Goal: Task Accomplishment & Management: Use online tool/utility

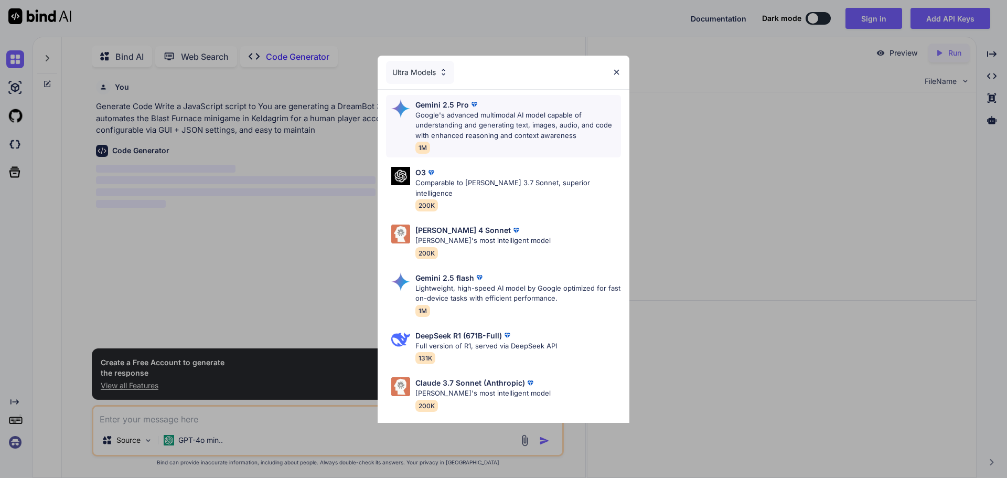
scroll to position [4, 0]
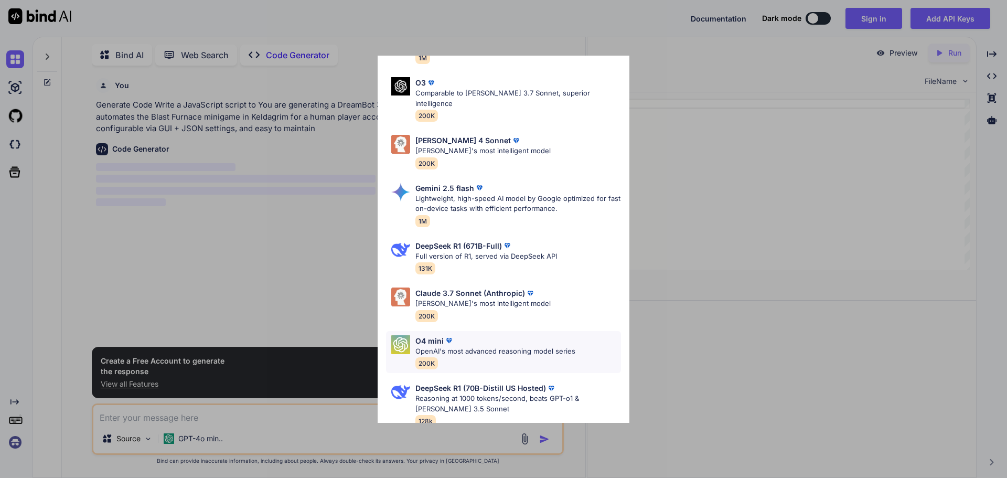
scroll to position [37, 0]
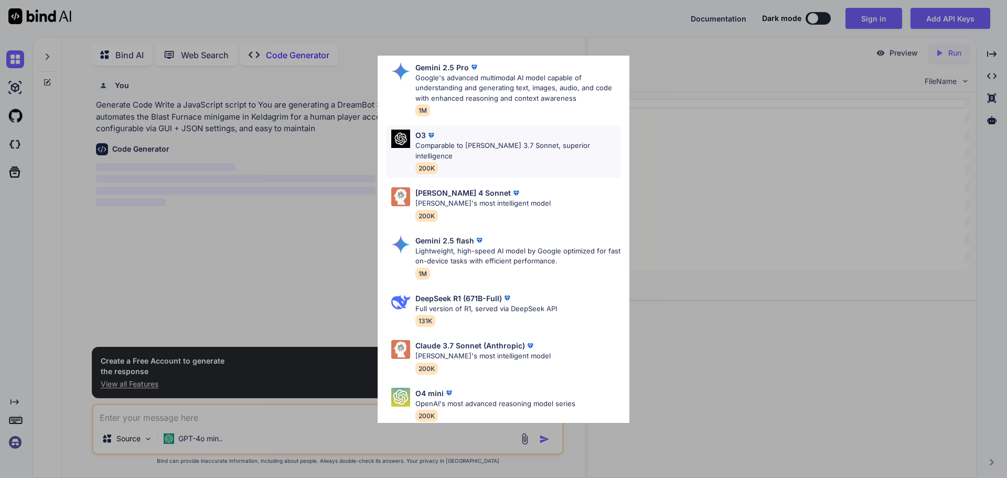
click at [447, 138] on div "O3" at bounding box center [518, 135] width 206 height 11
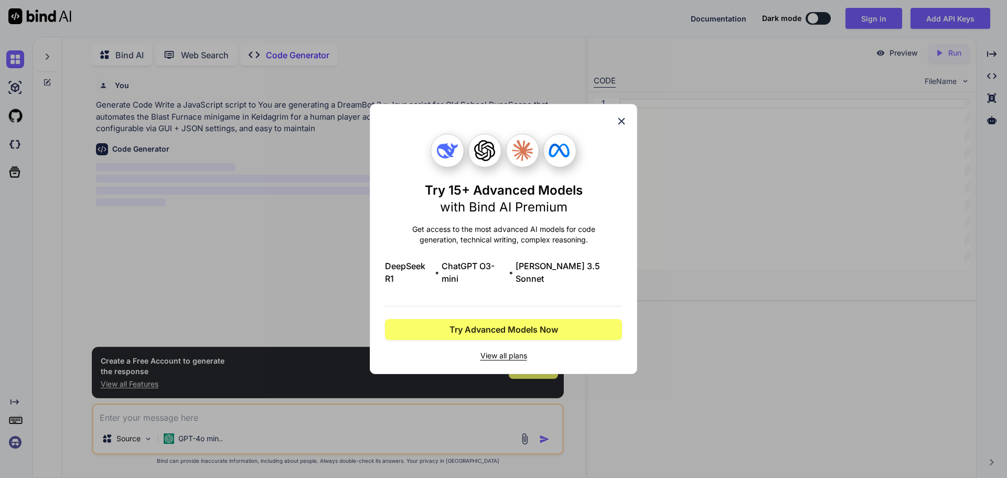
click at [615, 126] on div "Try 15+ Advanced Models with Bind AI Premium Get access to the most advanced AI…" at bounding box center [503, 238] width 237 height 269
click at [620, 125] on icon at bounding box center [622, 121] width 7 height 7
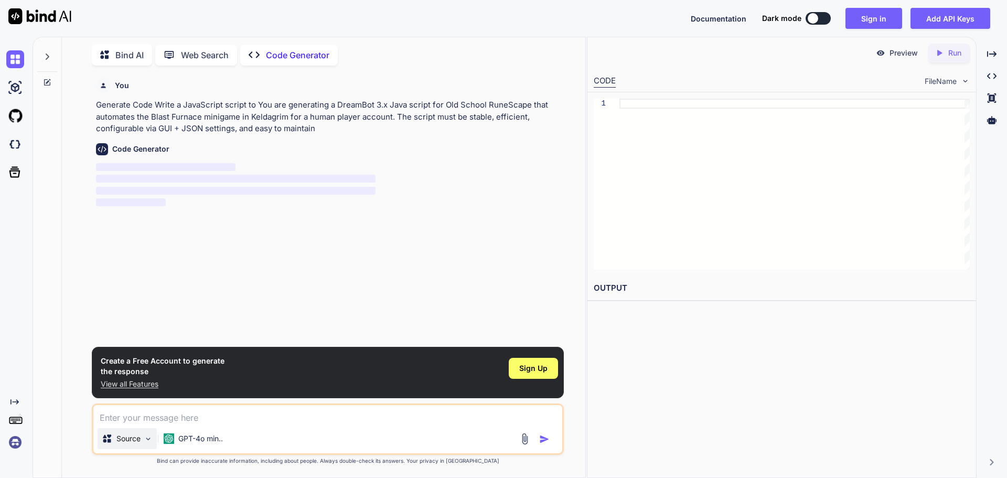
click at [146, 442] on img at bounding box center [148, 438] width 9 height 9
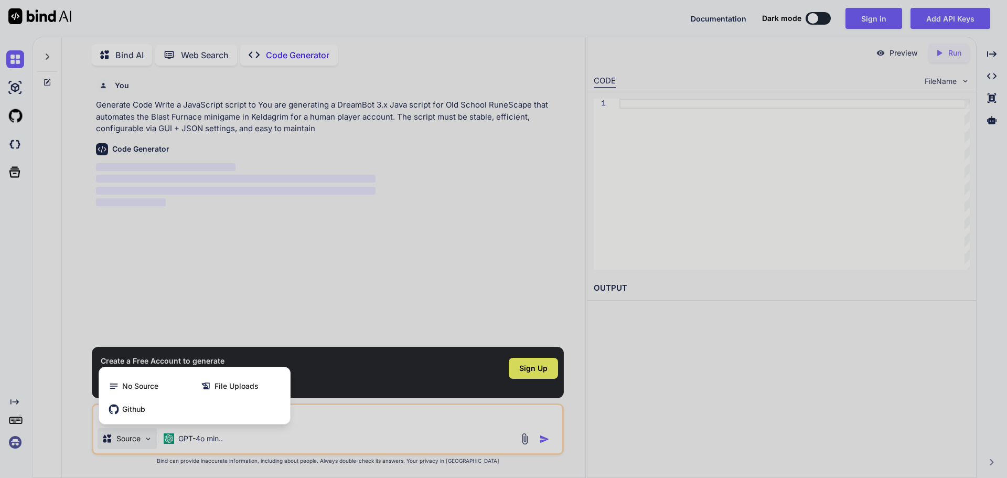
click at [146, 442] on div at bounding box center [503, 239] width 1007 height 478
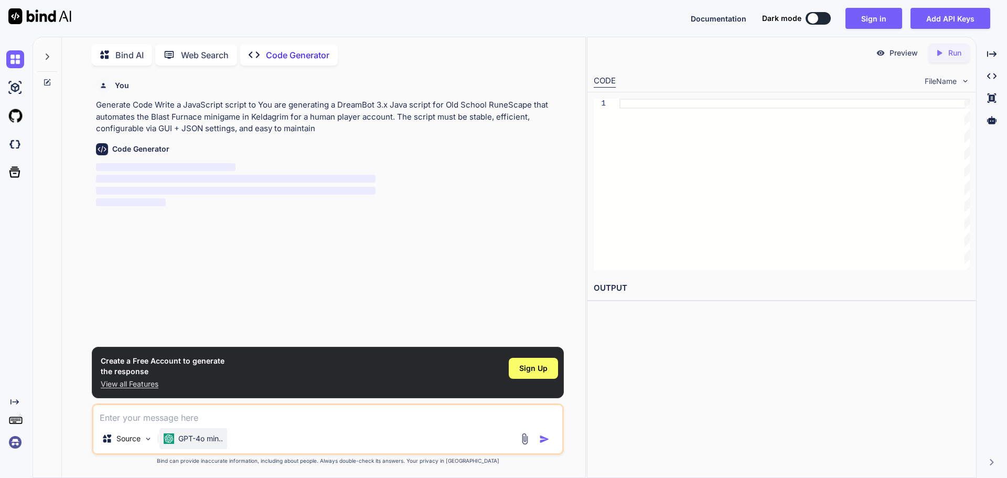
click at [210, 440] on p "GPT-4o min.." at bounding box center [200, 438] width 45 height 10
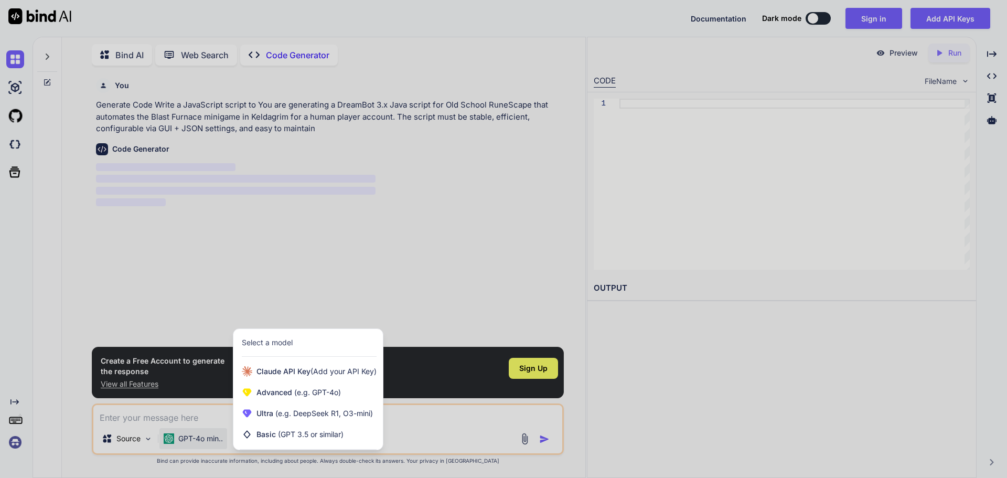
click at [441, 428] on div at bounding box center [503, 239] width 1007 height 478
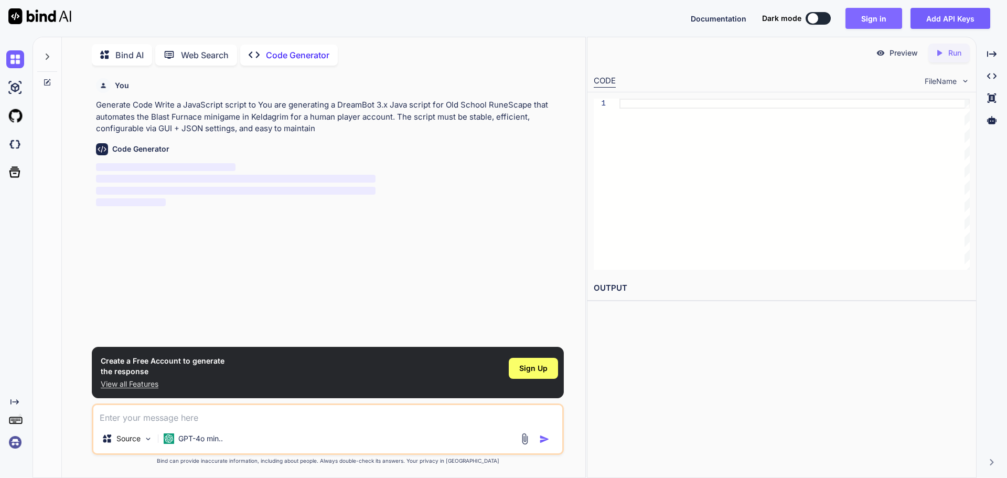
click at [868, 20] on button "Sign in" at bounding box center [874, 18] width 57 height 21
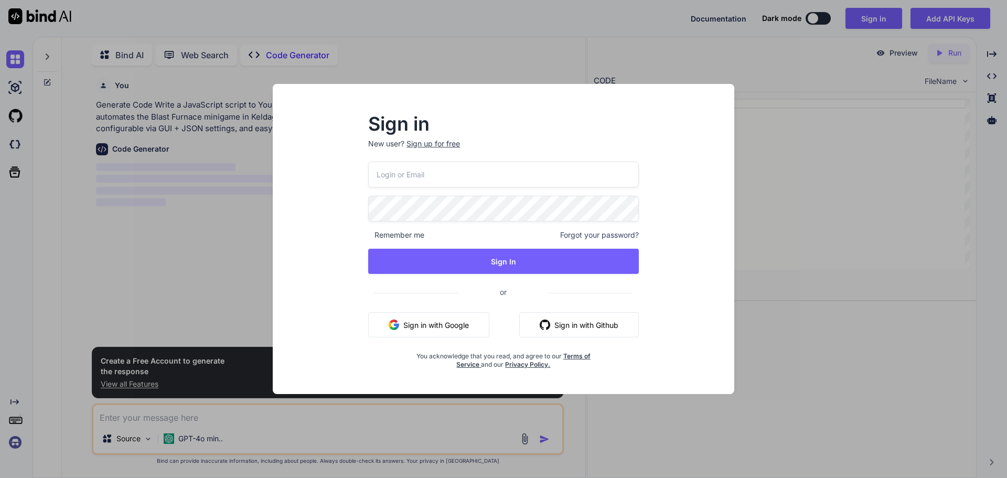
click at [454, 328] on button "Sign in with Google" at bounding box center [428, 324] width 121 height 25
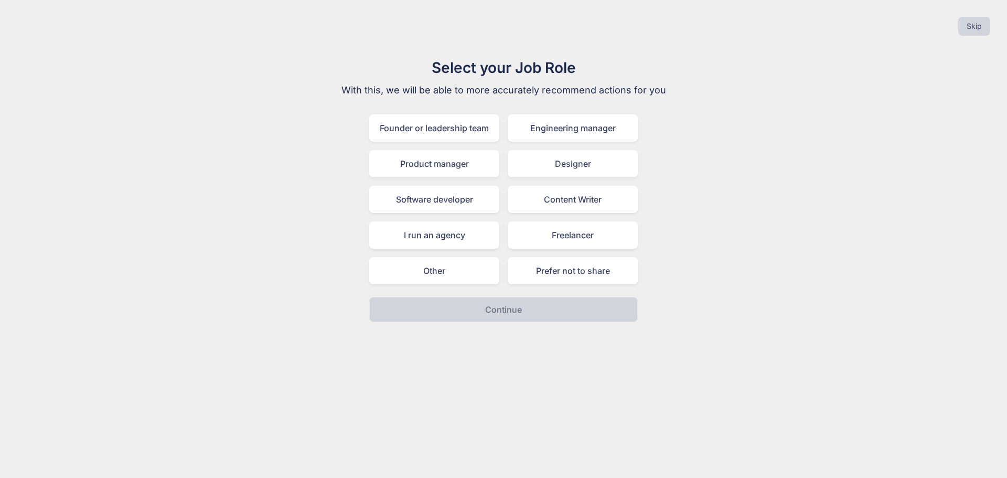
drag, startPoint x: 475, startPoint y: 278, endPoint x: 477, endPoint y: 293, distance: 14.8
click at [475, 278] on div "Other" at bounding box center [434, 270] width 130 height 27
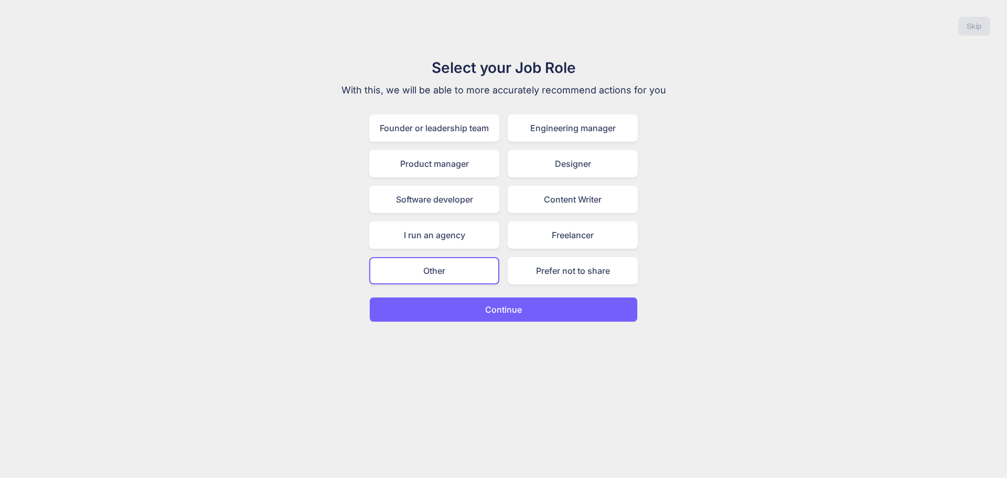
drag, startPoint x: 486, startPoint y: 304, endPoint x: 510, endPoint y: 324, distance: 31.3
click at [487, 305] on p "Continue" at bounding box center [503, 309] width 37 height 13
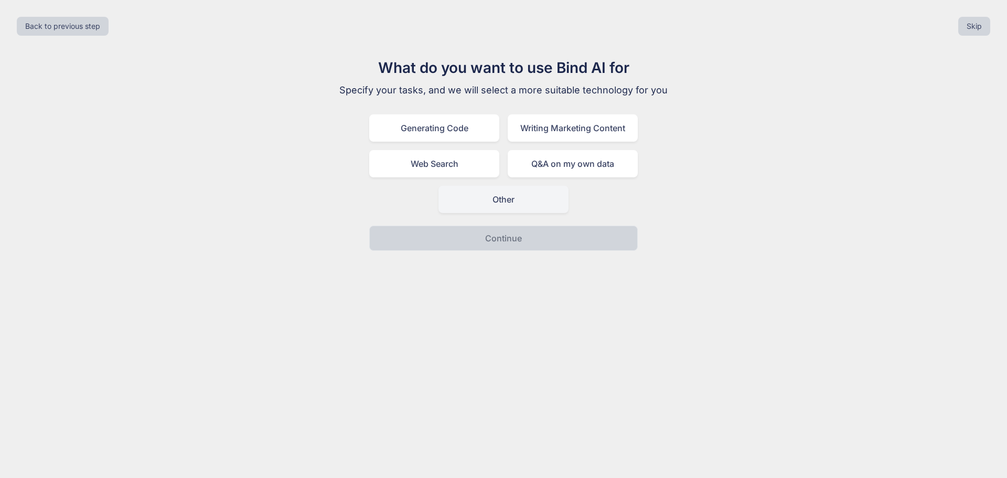
click at [509, 205] on div "Other" at bounding box center [504, 199] width 130 height 27
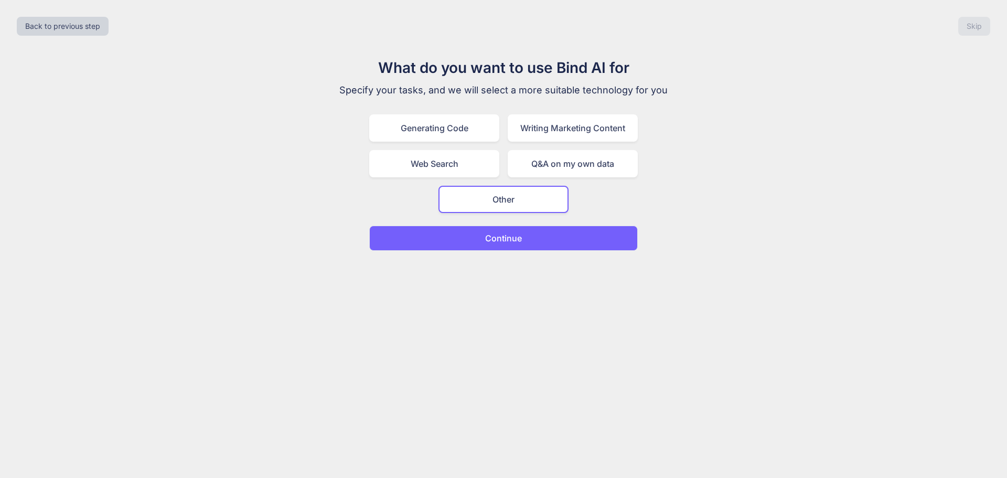
click at [521, 241] on p "Continue" at bounding box center [503, 238] width 37 height 13
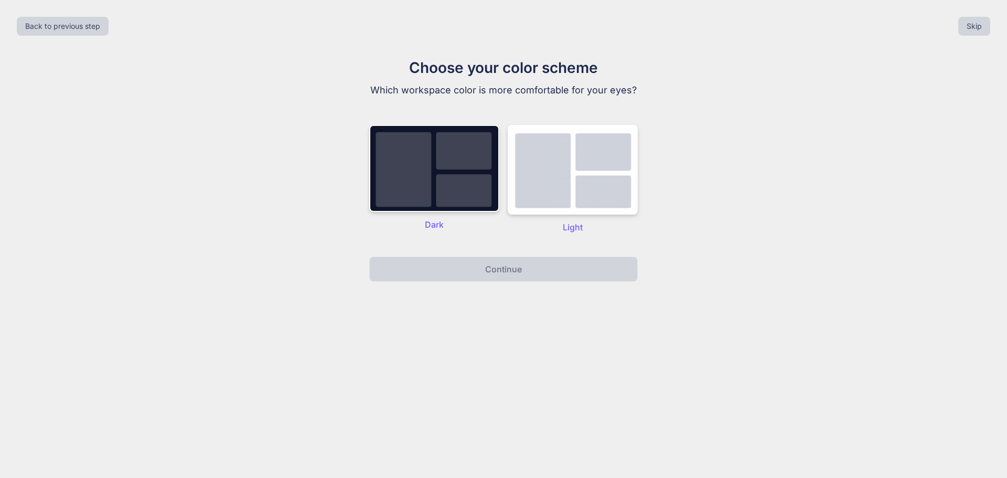
drag, startPoint x: 570, startPoint y: 244, endPoint x: 565, endPoint y: 256, distance: 13.2
click at [570, 246] on div "Choose your color scheme Which workspace color is more comfortable for your eye…" at bounding box center [503, 169] width 353 height 225
click at [571, 182] on img at bounding box center [573, 170] width 130 height 90
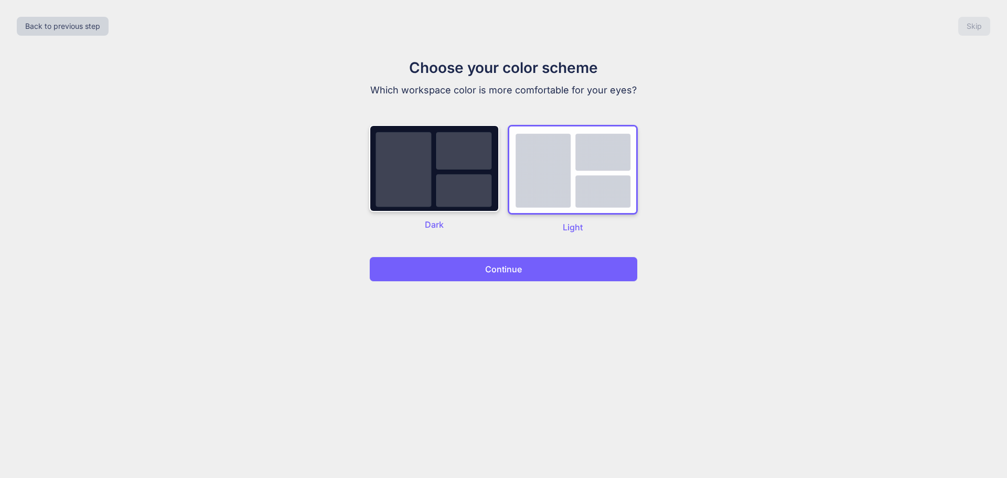
click at [538, 271] on button "Continue" at bounding box center [503, 269] width 269 height 25
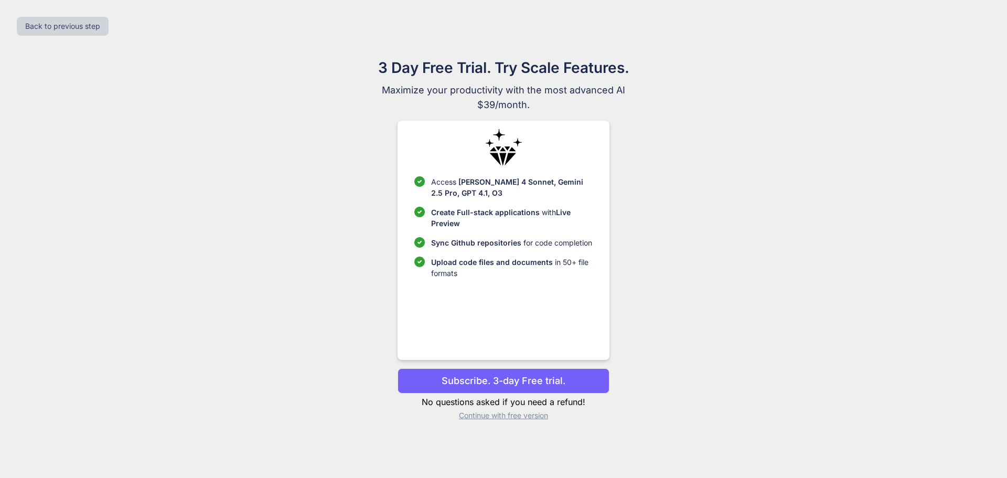
click at [495, 418] on p "Continue with free version" at bounding box center [503, 415] width 211 height 10
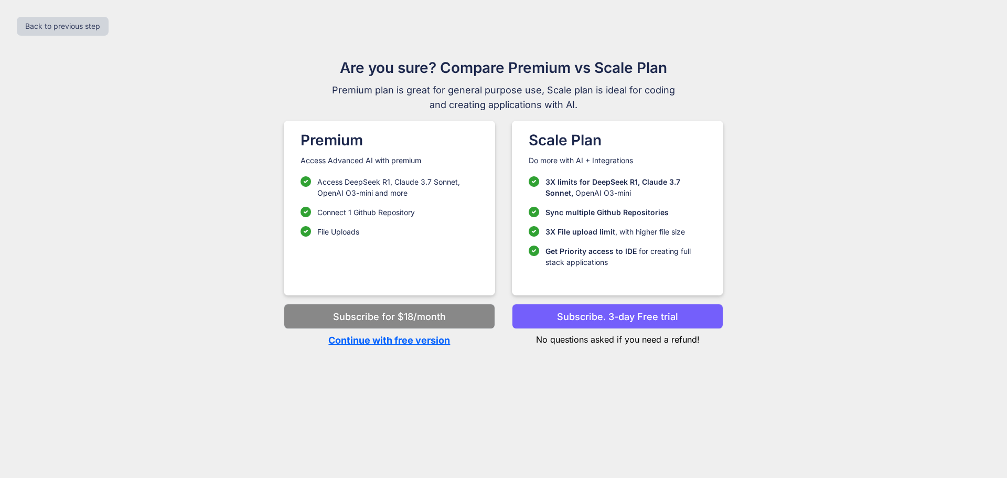
click at [414, 344] on p "Continue with free version" at bounding box center [389, 340] width 211 height 14
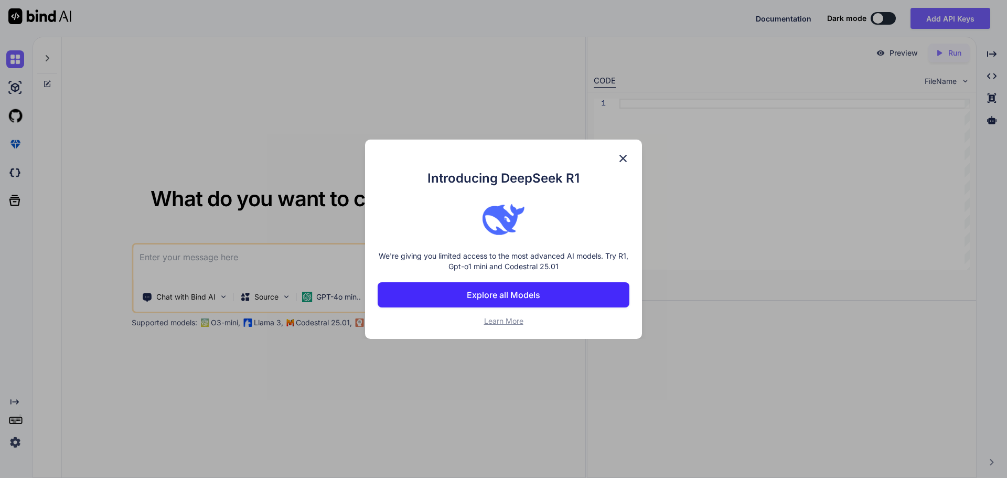
click at [627, 153] on img at bounding box center [623, 158] width 13 height 13
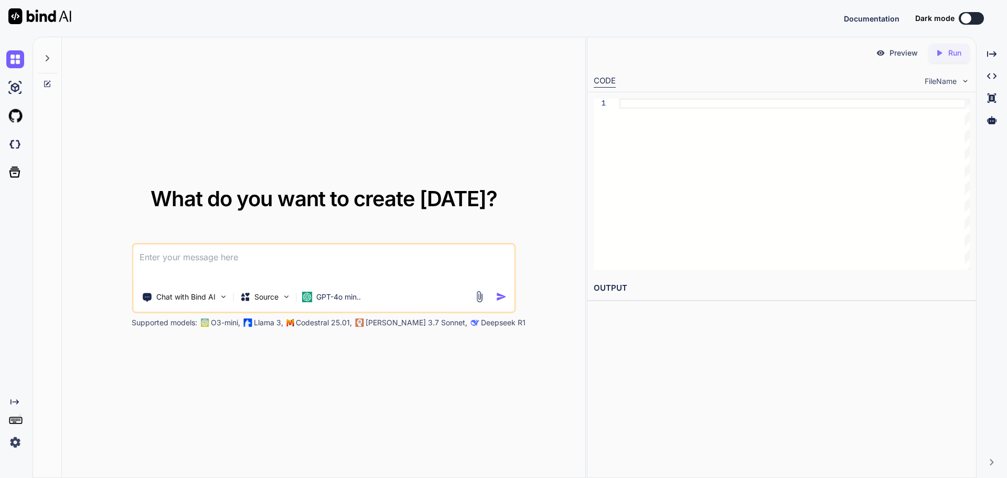
paste textarea "You are generating a DreamBot 3.x Java script for Old School RuneScape that aut…"
type textarea "x"
type textarea "You are generating a DreamBot 3.x Java script for Old School RuneScape that aut…"
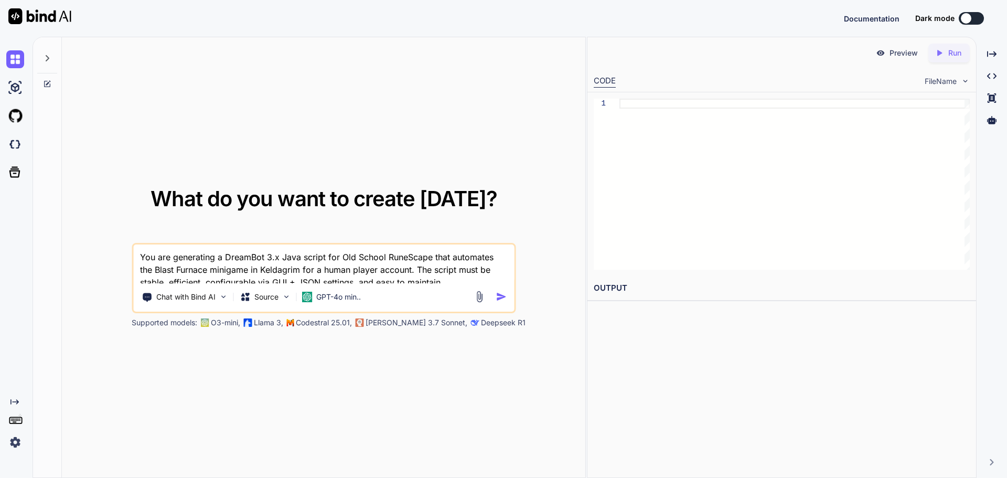
type textarea "x"
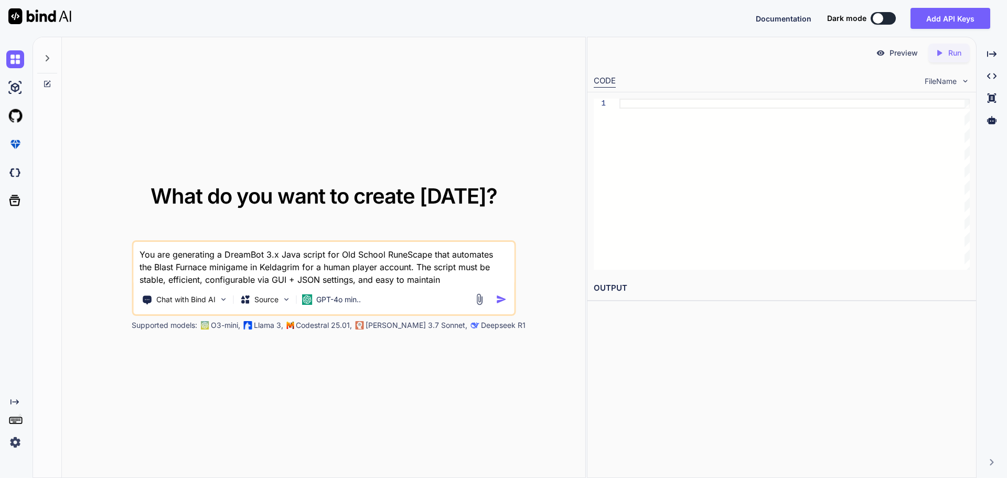
type textarea "You are generating a DreamBot 3.x Java script for Old School RuneScape that aut…"
click at [503, 305] on div "Chat with Bind AI Source GPT-4o min.." at bounding box center [322, 299] width 378 height 21
click at [498, 302] on img "button" at bounding box center [501, 299] width 11 height 11
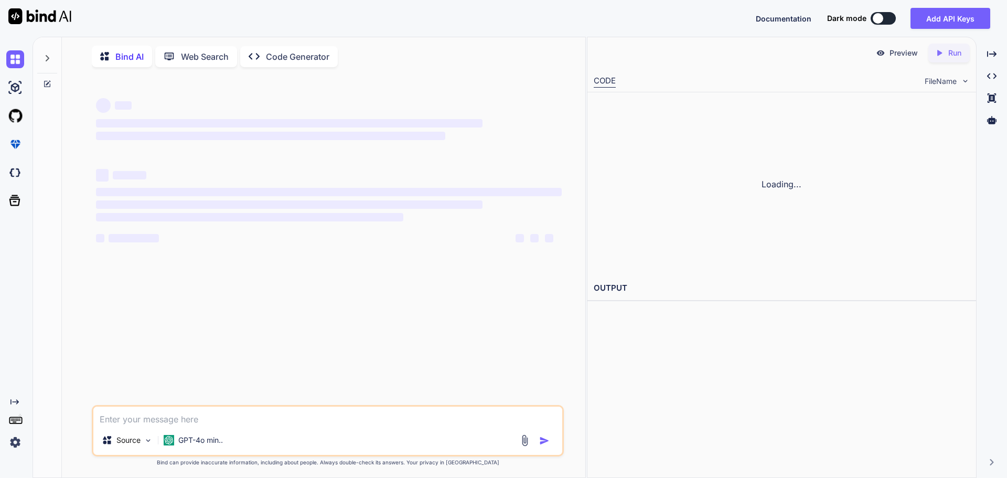
click at [498, 297] on div "‌ ‌ ‌ ‌ ‌ ‌ ‌ ‌ ‌ ‌ ‌ ‌ ‌ ‌" at bounding box center [329, 240] width 470 height 329
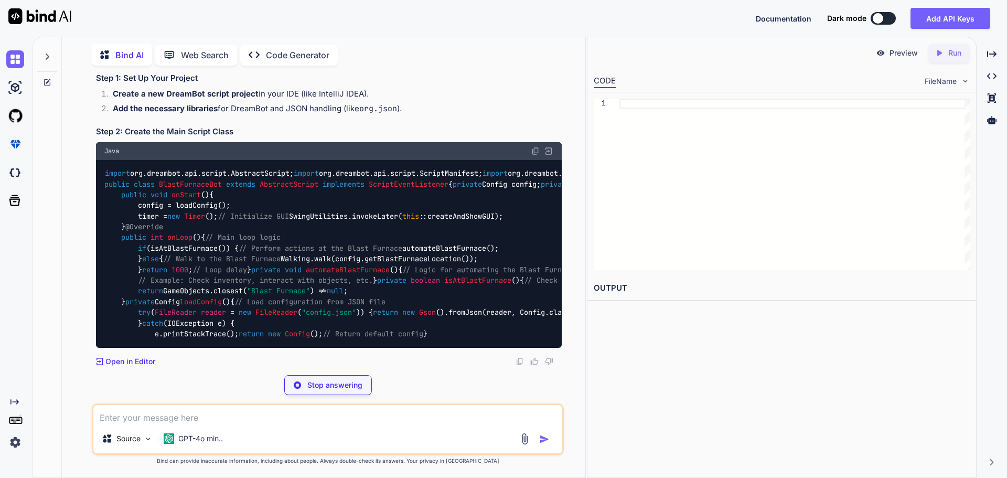
scroll to position [351, 0]
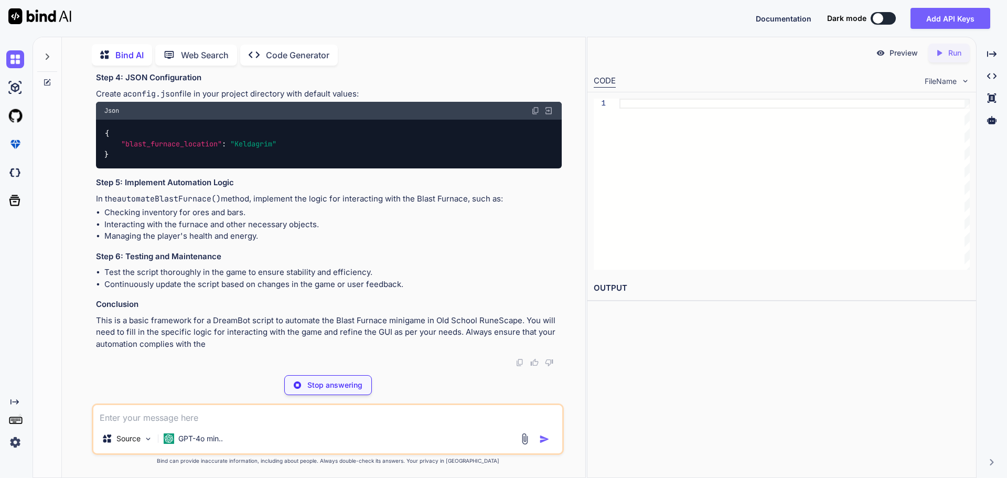
type textarea "x"
type textarea "} }"
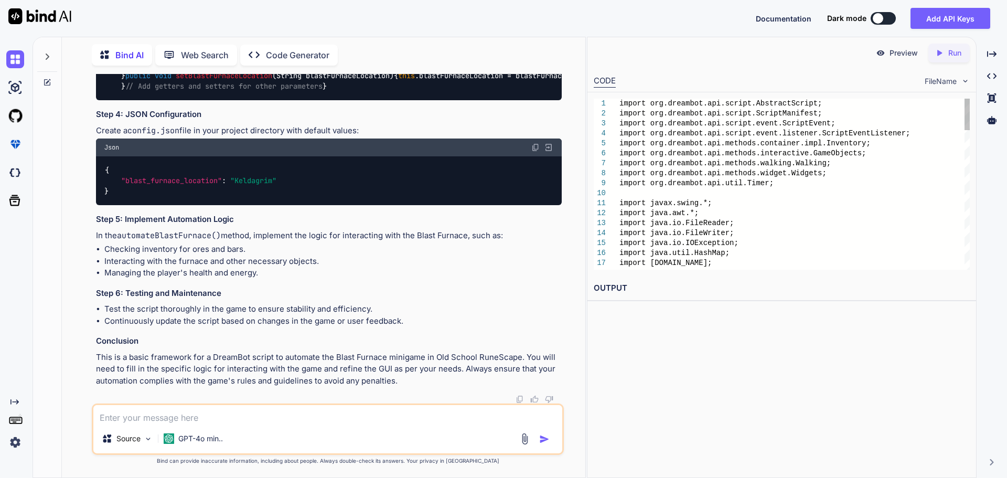
scroll to position [920, 0]
click at [943, 51] on icon "Created with Pixso." at bounding box center [939, 52] width 9 height 9
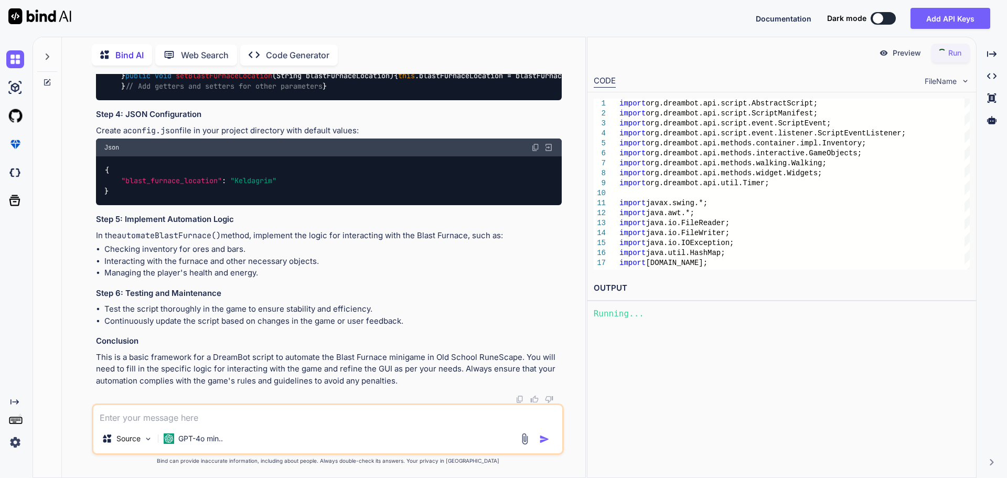
scroll to position [1448, 0]
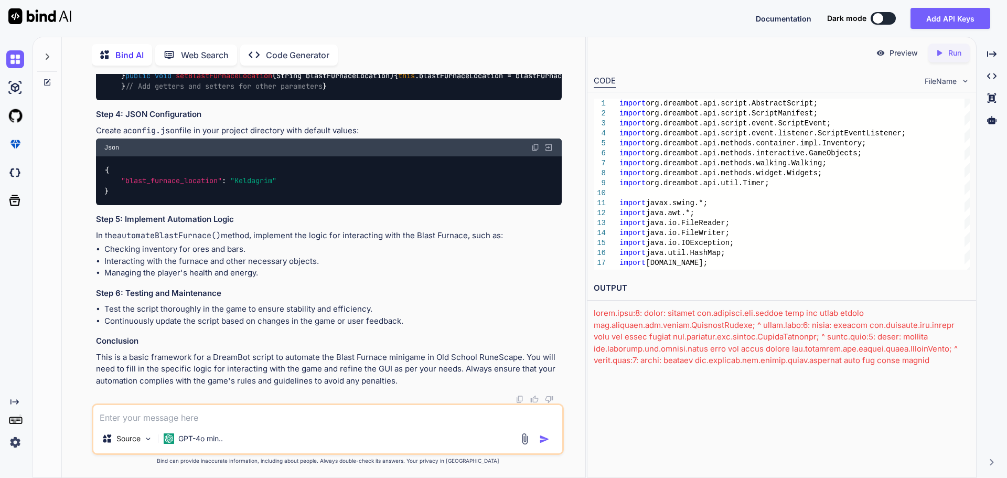
drag, startPoint x: 14, startPoint y: 91, endPoint x: 62, endPoint y: 80, distance: 48.9
click at [62, 80] on div "Bind AI Web Search Created with Pixso. Code Generator You You are generating a …" at bounding box center [324, 259] width 524 height 438
click at [18, 87] on img at bounding box center [15, 88] width 18 height 18
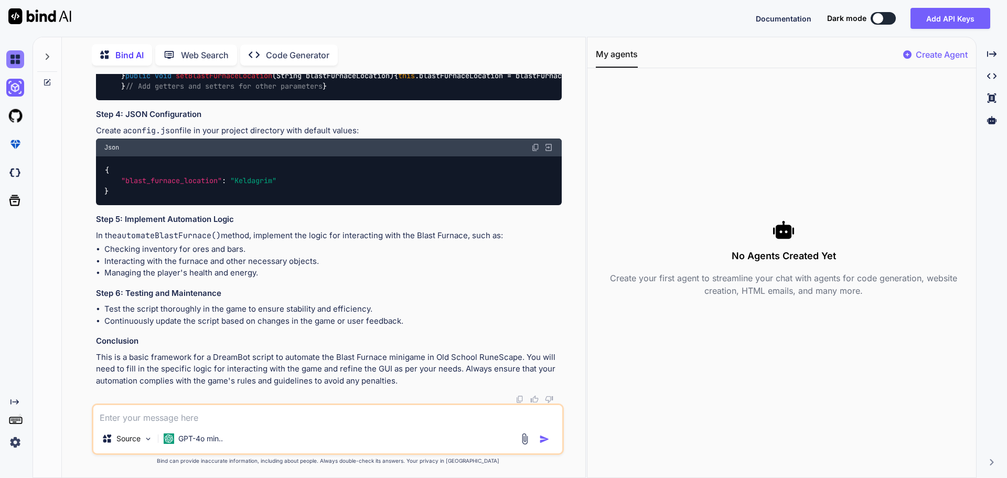
click at [16, 65] on img at bounding box center [15, 59] width 18 height 18
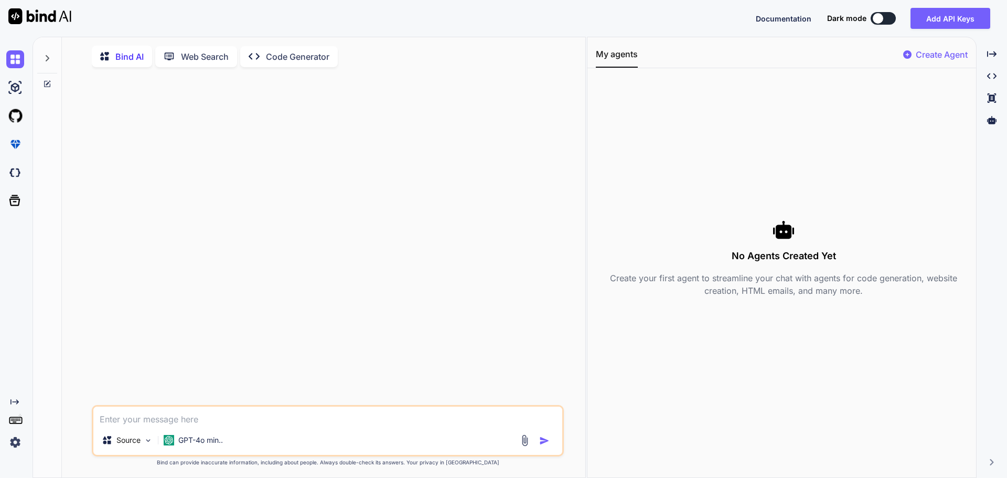
click at [185, 57] on p "Web Search" at bounding box center [205, 56] width 48 height 13
click at [276, 58] on p "Code Generator" at bounding box center [297, 56] width 63 height 13
click at [131, 60] on p "Bind AI" at bounding box center [129, 56] width 28 height 13
type textarea "x"
click at [933, 24] on button "Add API Keys" at bounding box center [951, 18] width 80 height 21
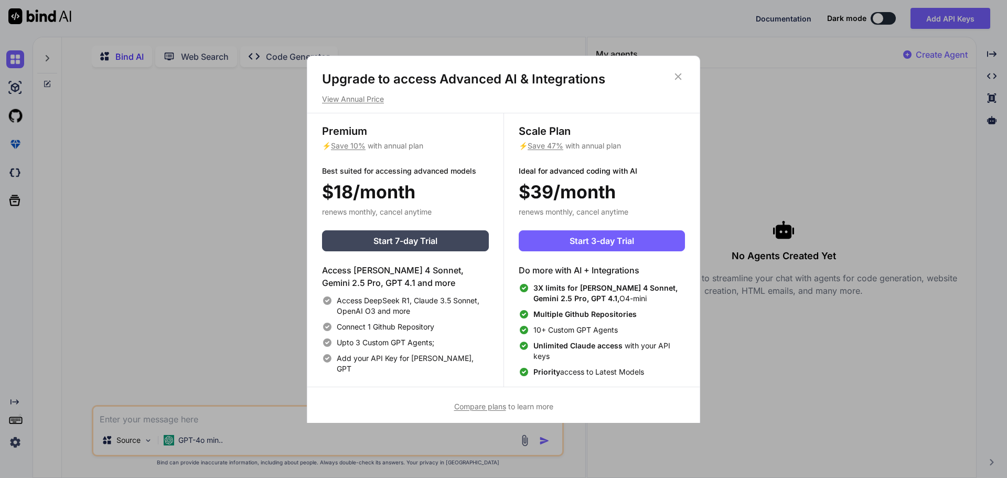
click at [681, 74] on icon at bounding box center [679, 77] width 12 height 12
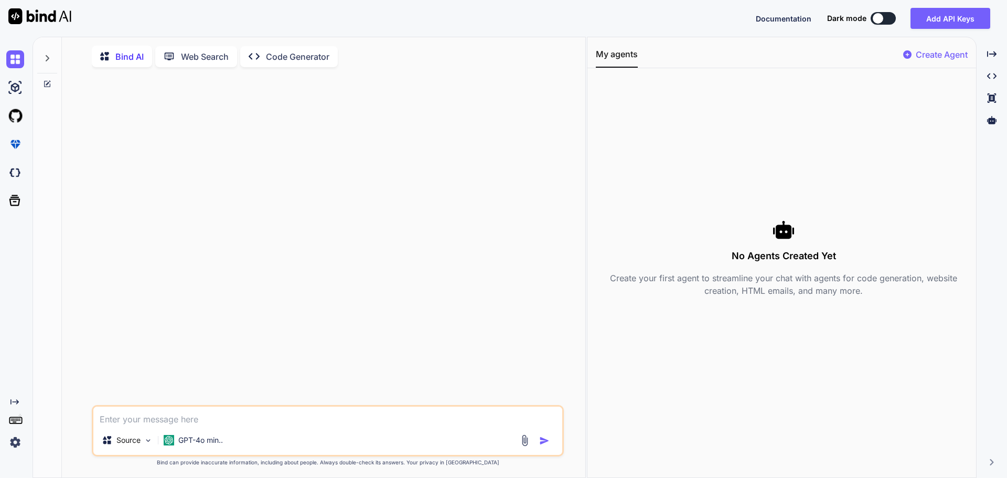
click at [208, 425] on textarea at bounding box center [327, 416] width 469 height 19
